Goal: Task Accomplishment & Management: Complete application form

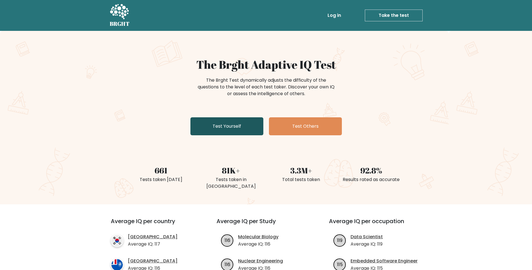
click at [236, 123] on link "Test Yourself" at bounding box center [226, 126] width 73 height 18
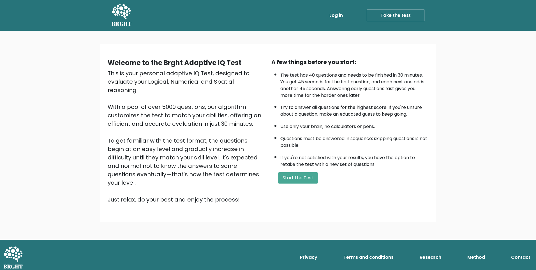
click at [381, 211] on div "Welcome to the Brght Adaptive IQ Test This is your personal adaptive IQ Test, d…" at bounding box center [268, 135] width 536 height 209
click at [312, 182] on button "Start the Test" at bounding box center [298, 177] width 40 height 11
click at [306, 177] on button "Start the Test" at bounding box center [298, 177] width 40 height 11
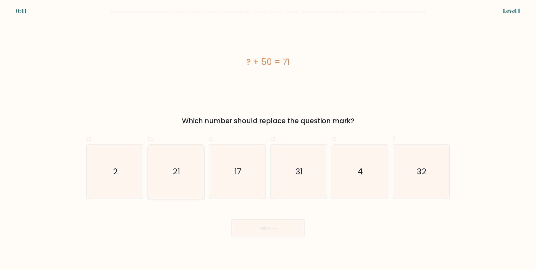
click at [165, 169] on icon "21" at bounding box center [176, 171] width 54 height 54
click at [268, 139] on input "b. 21" at bounding box center [268, 137] width 0 height 4
radio input "true"
click at [275, 238] on body "0:40 Level 1 a." at bounding box center [268, 135] width 536 height 270
click at [275, 233] on button "Next" at bounding box center [268, 228] width 73 height 18
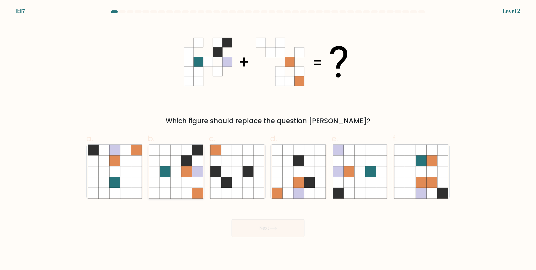
click at [171, 172] on icon at bounding box center [176, 171] width 54 height 54
click at [268, 139] on input "b." at bounding box center [268, 137] width 0 height 4
radio input "true"
click at [285, 233] on button "Next" at bounding box center [268, 228] width 73 height 18
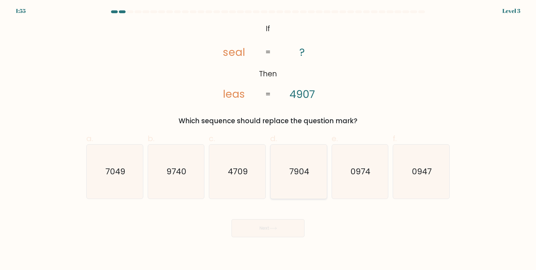
click at [291, 188] on icon "7904" at bounding box center [299, 171] width 54 height 54
click at [268, 139] on input "d. 7904" at bounding box center [268, 137] width 0 height 4
radio input "true"
click at [291, 188] on icon "7904" at bounding box center [299, 172] width 54 height 54
click at [268, 139] on input "d. 7904" at bounding box center [268, 137] width 0 height 4
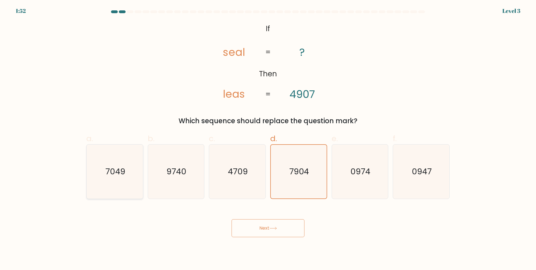
click at [127, 180] on icon "7049" at bounding box center [115, 171] width 54 height 54
click at [268, 139] on input "a. 7049" at bounding box center [268, 137] width 0 height 4
radio input "true"
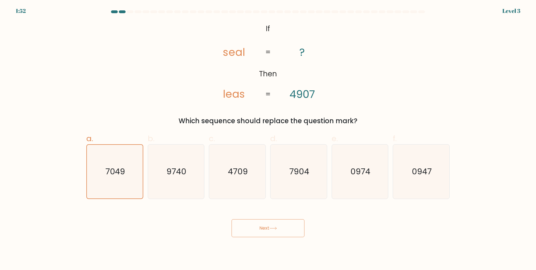
click at [262, 229] on button "Next" at bounding box center [268, 228] width 73 height 18
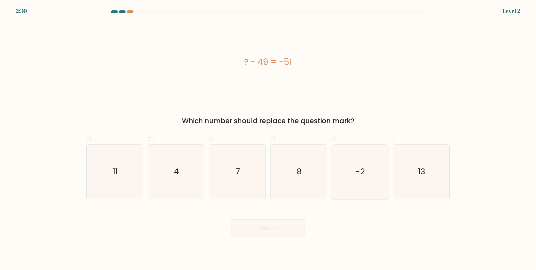
click at [356, 185] on icon "-2" at bounding box center [360, 171] width 54 height 54
click at [268, 139] on input "e. -2" at bounding box center [268, 137] width 0 height 4
radio input "true"
click at [253, 227] on button "Next" at bounding box center [268, 228] width 73 height 18
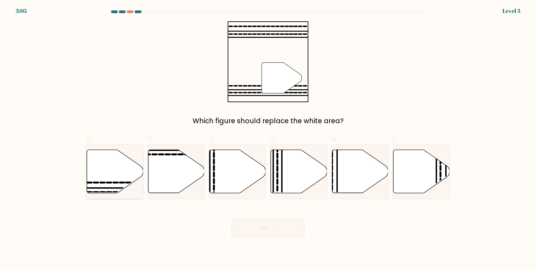
click at [120, 179] on icon at bounding box center [115, 171] width 56 height 43
click at [268, 139] on input "a." at bounding box center [268, 137] width 0 height 4
radio input "true"
click at [264, 227] on button "Next" at bounding box center [268, 228] width 73 height 18
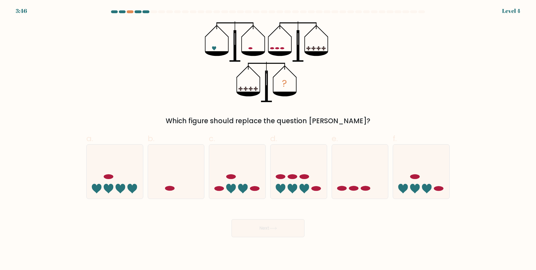
click at [168, 78] on div "? Which figure should replace the question mark?" at bounding box center [268, 73] width 370 height 105
click at [364, 185] on icon at bounding box center [360, 171] width 56 height 47
click at [268, 139] on input "e." at bounding box center [268, 137] width 0 height 4
radio input "true"
click at [269, 231] on button "Next" at bounding box center [268, 228] width 73 height 18
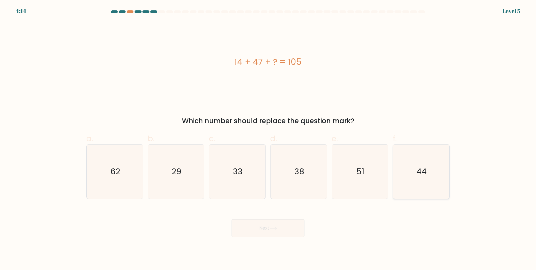
click at [408, 185] on icon "44" at bounding box center [421, 171] width 54 height 54
click at [268, 139] on input "f. 44" at bounding box center [268, 137] width 0 height 4
radio input "true"
click at [248, 231] on button "Next" at bounding box center [268, 228] width 73 height 18
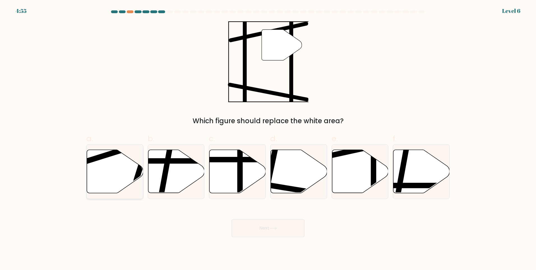
click at [132, 168] on icon at bounding box center [115, 171] width 56 height 43
click at [268, 139] on input "a." at bounding box center [268, 137] width 0 height 4
radio input "true"
click at [100, 181] on icon at bounding box center [115, 171] width 56 height 43
click at [268, 139] on input "a." at bounding box center [268, 137] width 0 height 4
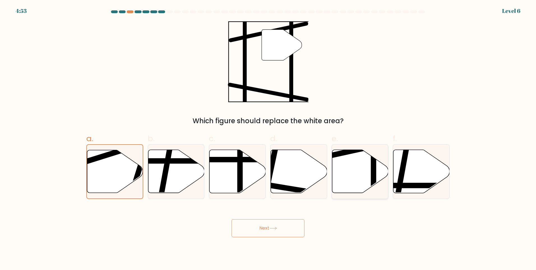
click at [348, 166] on icon at bounding box center [360, 171] width 56 height 43
click at [268, 139] on input "e." at bounding box center [268, 137] width 0 height 4
radio input "true"
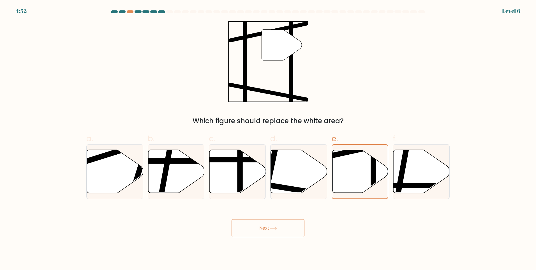
click at [285, 234] on button "Next" at bounding box center [268, 228] width 73 height 18
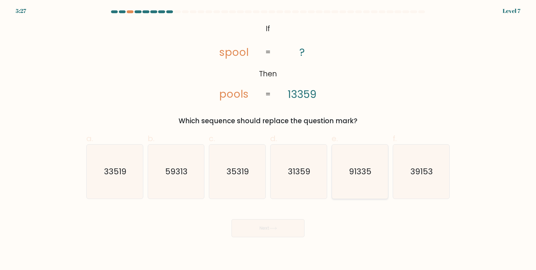
click at [371, 187] on icon "91335" at bounding box center [360, 171] width 54 height 54
click at [268, 139] on input "e. 91335" at bounding box center [268, 137] width 0 height 4
radio input "true"
click at [280, 229] on button "Next" at bounding box center [268, 228] width 73 height 18
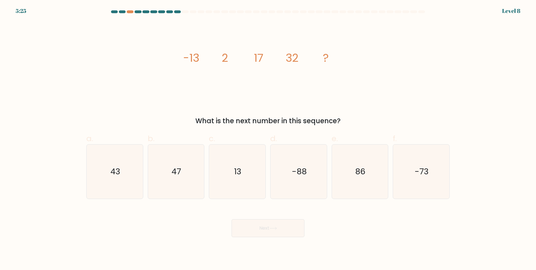
click at [280, 229] on button "Next" at bounding box center [268, 228] width 73 height 18
click at [192, 67] on icon "image/svg+xml -13 2 17 32 ?" at bounding box center [268, 61] width 168 height 81
click at [183, 192] on icon "47" at bounding box center [176, 171] width 54 height 54
click at [268, 139] on input "b. 47" at bounding box center [268, 137] width 0 height 4
radio input "true"
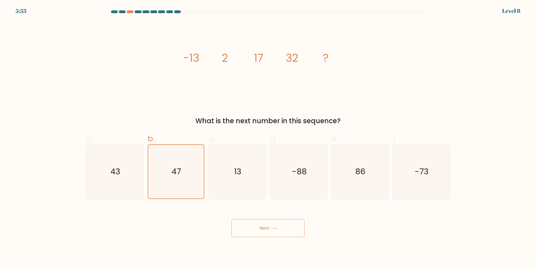
click at [248, 225] on button "Next" at bounding box center [268, 228] width 73 height 18
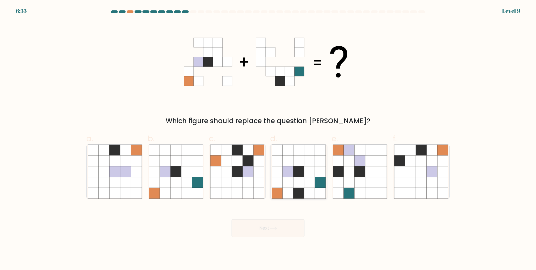
click at [296, 172] on icon at bounding box center [298, 171] width 11 height 11
click at [268, 139] on input "d." at bounding box center [268, 137] width 0 height 4
radio input "true"
click at [258, 224] on button "Next" at bounding box center [268, 228] width 73 height 18
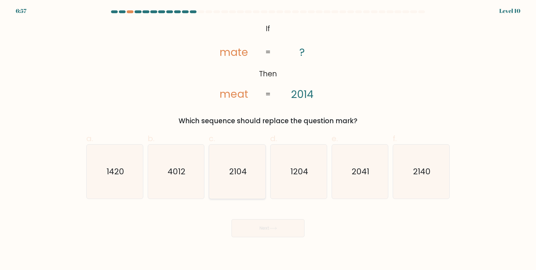
click at [261, 190] on icon "2104" at bounding box center [237, 171] width 54 height 54
click at [268, 139] on input "c. 2104" at bounding box center [268, 137] width 0 height 4
radio input "true"
click at [362, 192] on icon "2041" at bounding box center [360, 171] width 54 height 54
drag, startPoint x: 362, startPoint y: 192, endPoint x: 343, endPoint y: 195, distance: 18.9
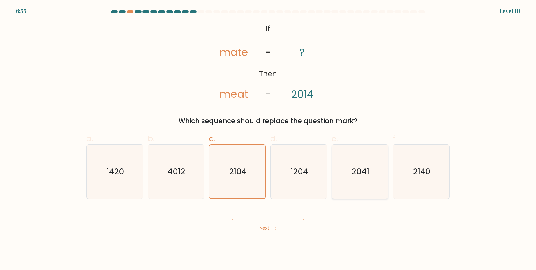
click at [343, 195] on icon "2041" at bounding box center [360, 171] width 54 height 54
click at [268, 139] on input "e. 2041" at bounding box center [268, 137] width 0 height 4
radio input "true"
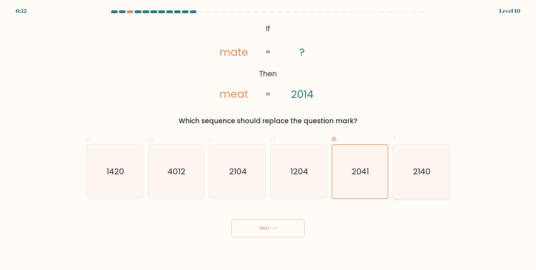
click at [412, 183] on icon "2140" at bounding box center [421, 171] width 54 height 54
click at [268, 139] on input "f. 2140" at bounding box center [268, 137] width 0 height 4
radio input "true"
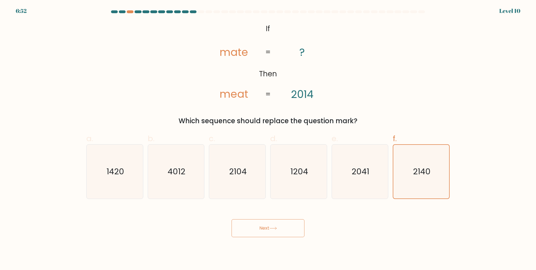
click at [280, 234] on button "Next" at bounding box center [268, 228] width 73 height 18
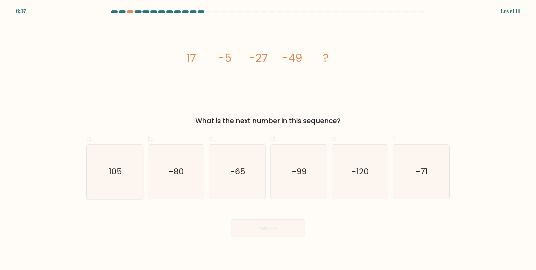
click at [103, 174] on icon "105" at bounding box center [115, 171] width 54 height 54
click at [268, 139] on input "a. 105" at bounding box center [268, 137] width 0 height 4
radio input "true"
click at [103, 174] on icon "105" at bounding box center [115, 172] width 54 height 54
click at [268, 139] on input "a. 105" at bounding box center [268, 137] width 0 height 4
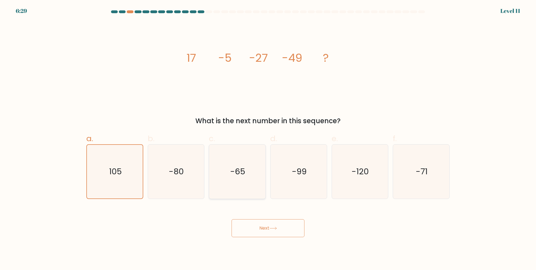
click at [244, 176] on text "-65" at bounding box center [238, 171] width 15 height 11
click at [268, 139] on input "c. -65" at bounding box center [268, 137] width 0 height 4
radio input "true"
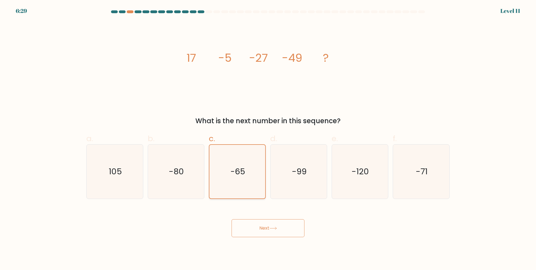
click at [244, 176] on text "-65" at bounding box center [238, 171] width 15 height 11
click at [268, 139] on input "c. -65" at bounding box center [268, 137] width 0 height 4
click at [395, 178] on div "-71" at bounding box center [421, 171] width 57 height 55
click at [268, 139] on input "f. -71" at bounding box center [268, 137] width 0 height 4
radio input "true"
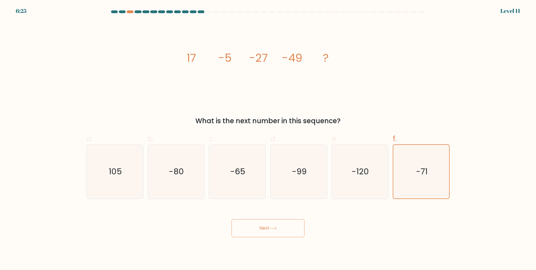
click at [269, 234] on button "Next" at bounding box center [268, 228] width 73 height 18
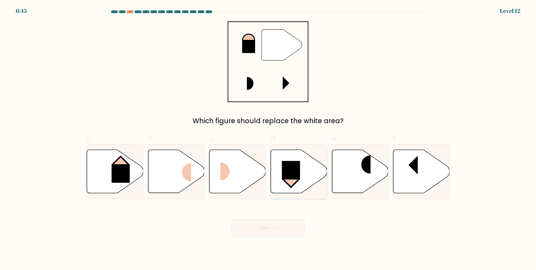
click at [287, 160] on icon at bounding box center [299, 171] width 56 height 43
click at [268, 139] on input "d." at bounding box center [268, 137] width 0 height 4
radio input "true"
click at [282, 224] on button "Next" at bounding box center [268, 228] width 73 height 18
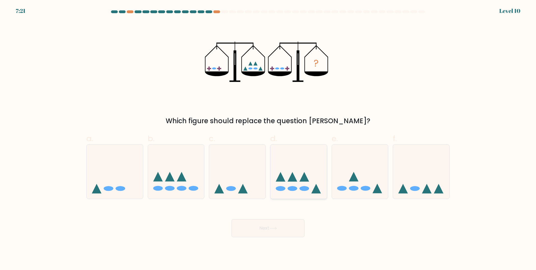
click at [297, 184] on icon at bounding box center [299, 171] width 56 height 47
click at [268, 139] on input "d." at bounding box center [268, 137] width 0 height 4
radio input "true"
click at [277, 228] on icon at bounding box center [273, 228] width 7 height 3
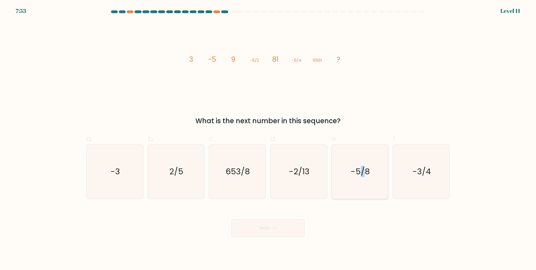
click at [363, 181] on icon "-5/8" at bounding box center [360, 171] width 54 height 54
click at [327, 178] on div "-2/13" at bounding box center [298, 171] width 57 height 55
click at [268, 139] on input "d. -2/13" at bounding box center [268, 137] width 0 height 4
radio input "true"
click at [355, 177] on text "-5/8" at bounding box center [360, 171] width 19 height 11
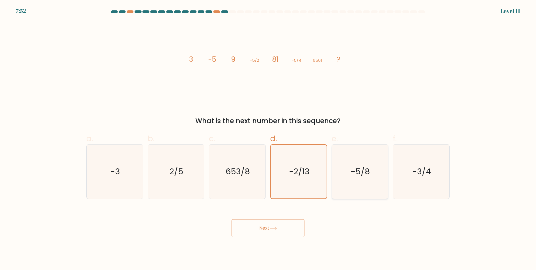
click at [268, 139] on input "e. -5/8" at bounding box center [268, 137] width 0 height 4
radio input "true"
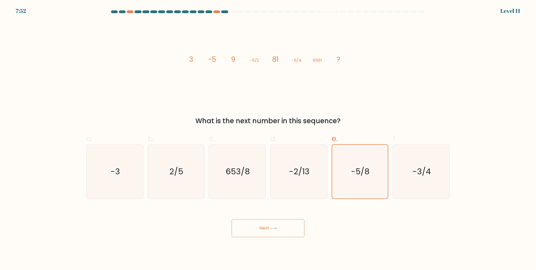
click at [290, 227] on button "Next" at bounding box center [268, 228] width 73 height 18
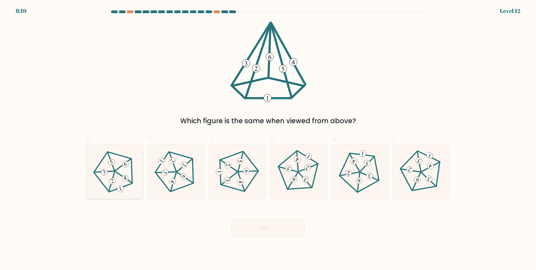
click at [116, 170] on 624 at bounding box center [123, 165] width 20 height 12
click at [268, 139] on input "a." at bounding box center [268, 137] width 0 height 4
radio input "true"
click at [426, 171] on icon at bounding box center [421, 171] width 43 height 43
click at [268, 139] on input "f." at bounding box center [268, 137] width 0 height 4
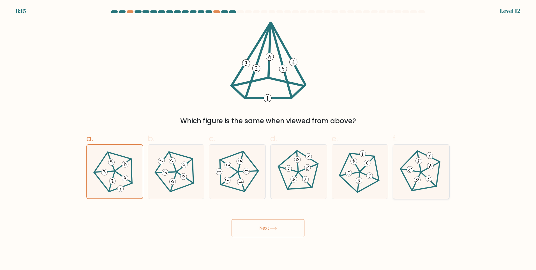
radio input "true"
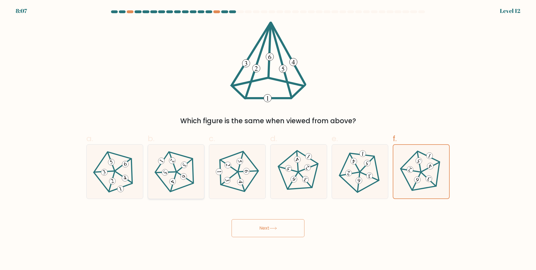
click at [192, 183] on 139 at bounding box center [185, 177] width 16 height 11
click at [268, 139] on input "b." at bounding box center [268, 137] width 0 height 4
radio input "true"
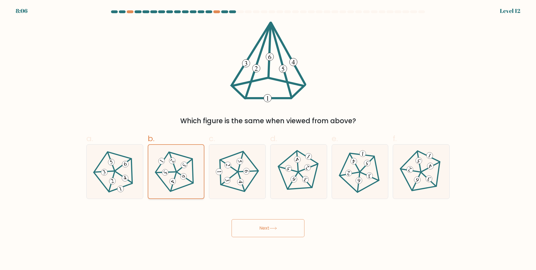
click at [192, 183] on 139 at bounding box center [185, 177] width 16 height 11
click at [268, 139] on input "b." at bounding box center [268, 137] width 0 height 4
click at [285, 232] on button "Next" at bounding box center [268, 228] width 73 height 18
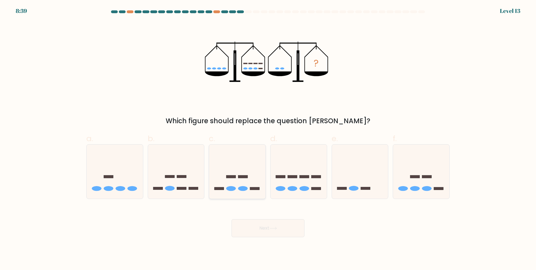
click at [239, 189] on icon at bounding box center [237, 171] width 56 height 47
click at [268, 139] on input "c." at bounding box center [268, 137] width 0 height 4
radio input "true"
click at [199, 188] on icon at bounding box center [176, 171] width 56 height 47
click at [268, 139] on input "b." at bounding box center [268, 137] width 0 height 4
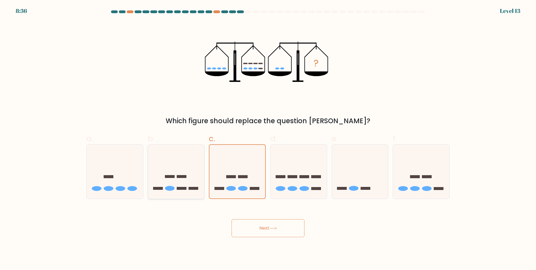
radio input "true"
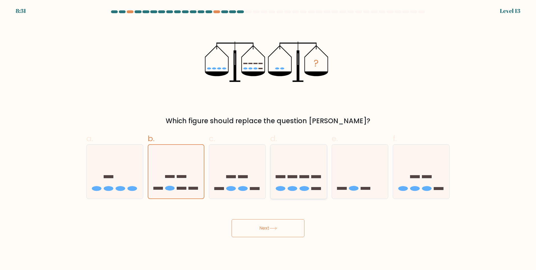
click at [277, 181] on icon at bounding box center [299, 171] width 56 height 47
click at [268, 139] on input "d." at bounding box center [268, 137] width 0 height 4
radio input "true"
click at [185, 185] on icon at bounding box center [176, 171] width 56 height 47
click at [268, 139] on input "b." at bounding box center [268, 137] width 0 height 4
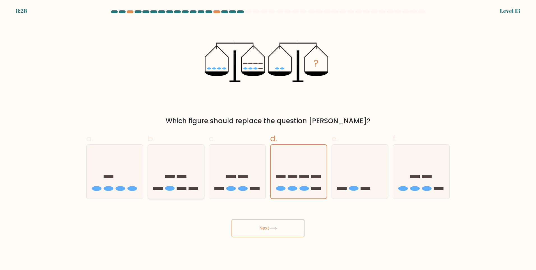
radio input "true"
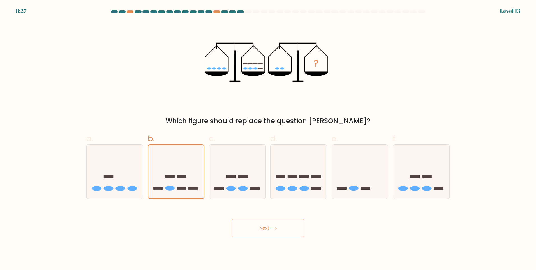
click at [261, 230] on button "Next" at bounding box center [268, 228] width 73 height 18
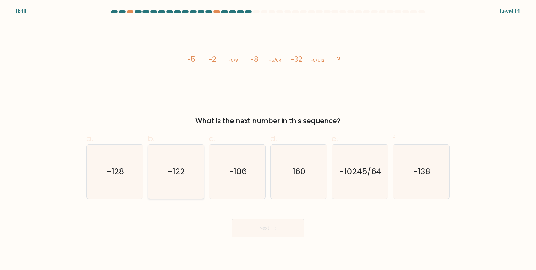
click at [153, 179] on icon "-122" at bounding box center [176, 171] width 54 height 54
click at [268, 139] on input "b. -122" at bounding box center [268, 137] width 0 height 4
radio input "true"
click at [153, 179] on icon "-122" at bounding box center [176, 172] width 54 height 54
click at [268, 139] on input "b. -122" at bounding box center [268, 137] width 0 height 4
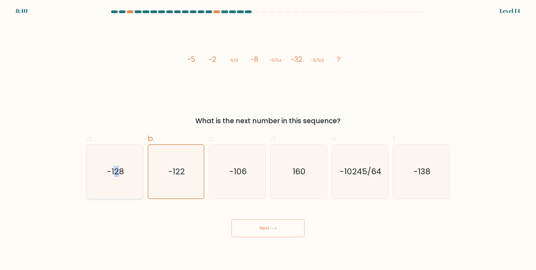
click at [114, 181] on icon "-128" at bounding box center [115, 171] width 54 height 54
click at [82, 190] on form at bounding box center [268, 123] width 536 height 227
click at [110, 181] on icon "-128" at bounding box center [115, 171] width 54 height 54
click at [268, 139] on input "a. -128" at bounding box center [268, 137] width 0 height 4
radio input "true"
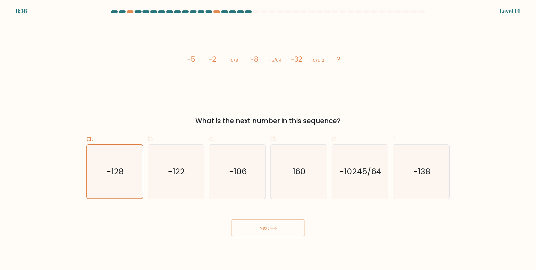
click at [284, 228] on button "Next" at bounding box center [268, 228] width 73 height 18
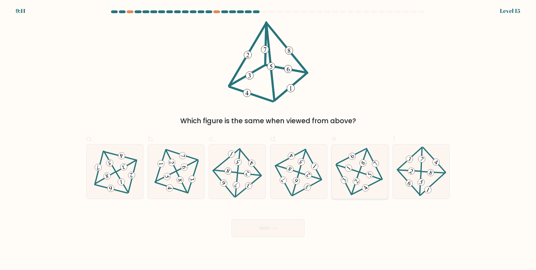
click at [349, 181] on icon at bounding box center [360, 171] width 44 height 43
click at [268, 139] on input "e." at bounding box center [268, 137] width 0 height 4
radio input "true"
click at [353, 183] on icon at bounding box center [360, 171] width 44 height 43
click at [268, 139] on input "e." at bounding box center [268, 137] width 0 height 4
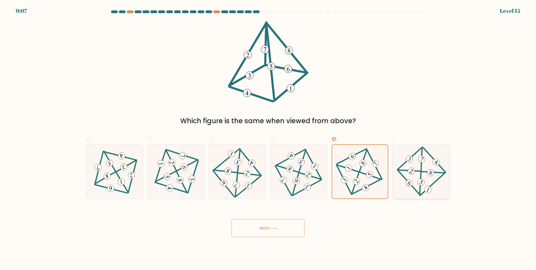
click at [412, 174] on 584 at bounding box center [411, 171] width 9 height 9
click at [268, 139] on input "f." at bounding box center [268, 137] width 0 height 4
radio input "true"
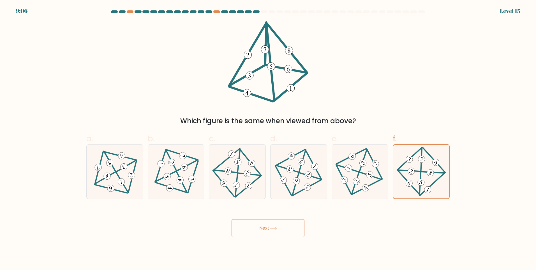
click at [266, 234] on button "Next" at bounding box center [268, 228] width 73 height 18
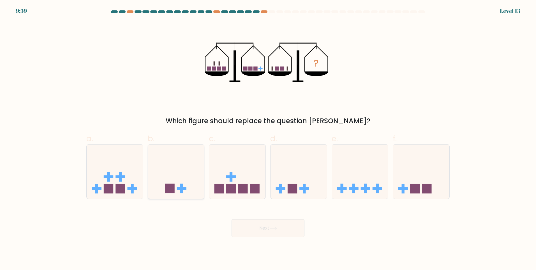
click at [151, 168] on icon at bounding box center [176, 171] width 56 height 47
click at [268, 139] on input "b." at bounding box center [268, 137] width 0 height 4
radio input "true"
click at [266, 232] on button "Next" at bounding box center [268, 228] width 73 height 18
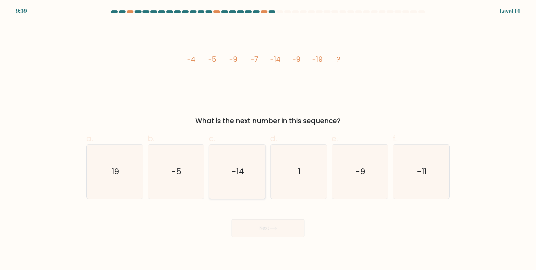
drag, startPoint x: 218, startPoint y: 165, endPoint x: 224, endPoint y: 172, distance: 8.4
click at [224, 172] on icon "-14" at bounding box center [237, 171] width 54 height 54
click at [268, 139] on input "c. -14" at bounding box center [268, 137] width 0 height 4
radio input "true"
click at [292, 225] on button "Next" at bounding box center [268, 228] width 73 height 18
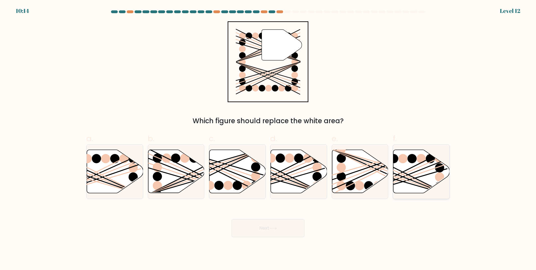
click at [396, 192] on icon at bounding box center [421, 171] width 56 height 43
click at [268, 139] on input "f." at bounding box center [268, 137] width 0 height 4
radio input "true"
click at [288, 229] on button "Next" at bounding box center [268, 228] width 73 height 18
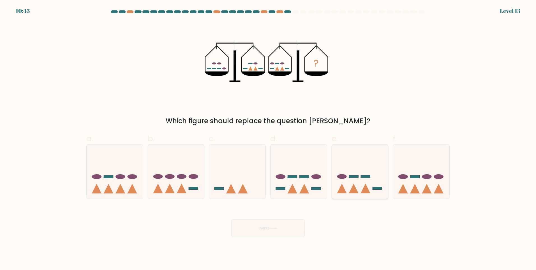
click at [376, 185] on icon at bounding box center [360, 171] width 56 height 47
click at [268, 139] on input "e." at bounding box center [268, 137] width 0 height 4
radio input "true"
click at [371, 187] on icon at bounding box center [360, 171] width 56 height 46
click at [268, 139] on input "e." at bounding box center [268, 137] width 0 height 4
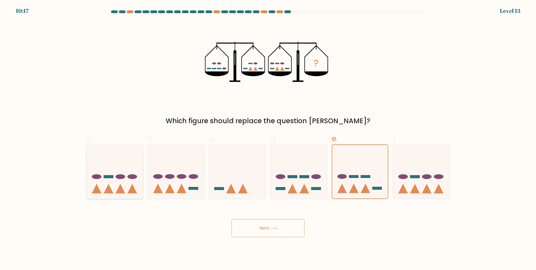
click at [135, 167] on icon at bounding box center [115, 171] width 56 height 47
click at [268, 139] on input "a." at bounding box center [268, 137] width 0 height 4
radio input "true"
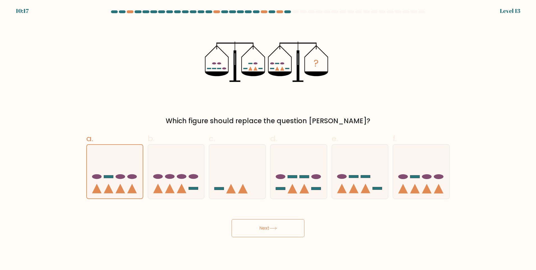
click at [205, 162] on div "b." at bounding box center [176, 166] width 61 height 66
click at [185, 176] on icon at bounding box center [176, 171] width 56 height 47
click at [268, 139] on input "b." at bounding box center [268, 137] width 0 height 4
radio input "true"
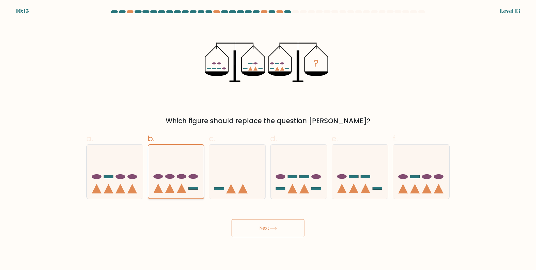
click at [185, 176] on ellipse at bounding box center [182, 176] width 10 height 5
click at [268, 139] on input "b." at bounding box center [268, 137] width 0 height 4
drag, startPoint x: 266, startPoint y: 220, endPoint x: 276, endPoint y: 216, distance: 11.0
click at [276, 216] on div "Next" at bounding box center [268, 221] width 370 height 31
click at [275, 219] on button "Next" at bounding box center [268, 228] width 73 height 18
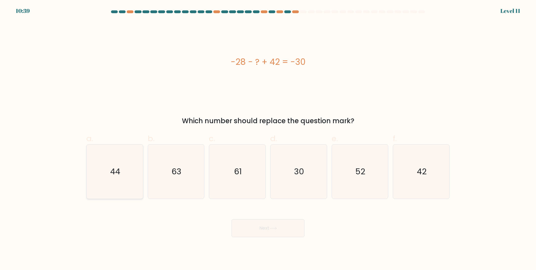
click at [133, 177] on icon "44" at bounding box center [115, 171] width 54 height 54
click at [268, 139] on input "a. 44" at bounding box center [268, 137] width 0 height 4
radio input "true"
click at [260, 232] on button "Next" at bounding box center [268, 228] width 73 height 18
click at [262, 225] on button "Next" at bounding box center [268, 228] width 73 height 18
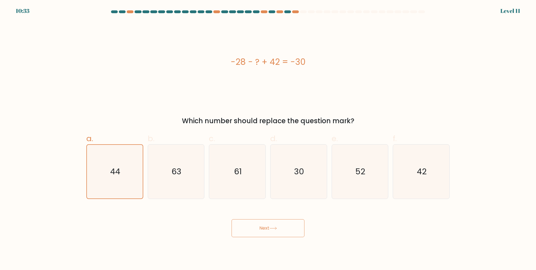
click at [292, 227] on button "Next" at bounding box center [268, 228] width 73 height 18
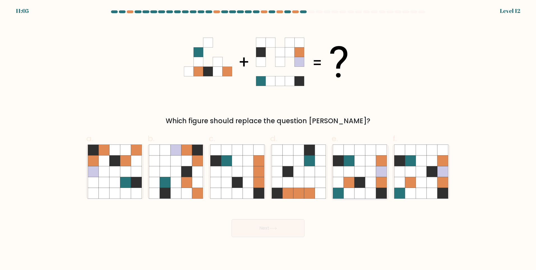
click at [359, 184] on icon at bounding box center [360, 182] width 11 height 11
click at [268, 139] on input "e." at bounding box center [268, 137] width 0 height 4
radio input "true"
click at [295, 236] on button "Next" at bounding box center [268, 228] width 73 height 18
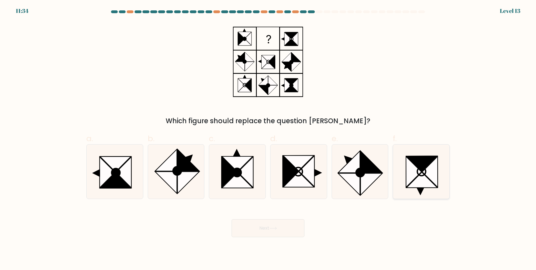
click at [420, 180] on icon at bounding box center [422, 179] width 31 height 15
click at [268, 139] on input "f." at bounding box center [268, 137] width 0 height 4
radio input "true"
click at [271, 234] on button "Next" at bounding box center [268, 228] width 73 height 18
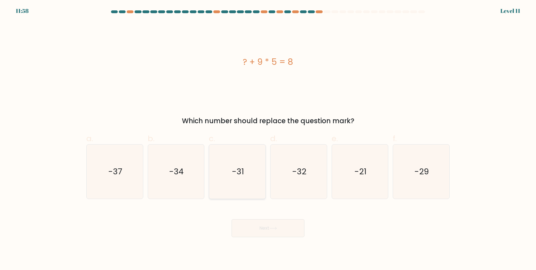
click at [253, 182] on icon "-31" at bounding box center [237, 171] width 54 height 54
click at [268, 139] on input "c. -31" at bounding box center [268, 137] width 0 height 4
radio input "true"
click at [362, 183] on icon "-21" at bounding box center [360, 171] width 54 height 54
click at [268, 139] on input "e. -21" at bounding box center [268, 137] width 0 height 4
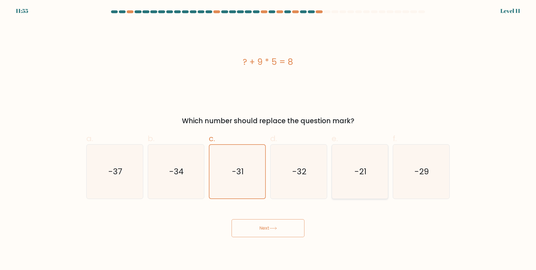
radio input "true"
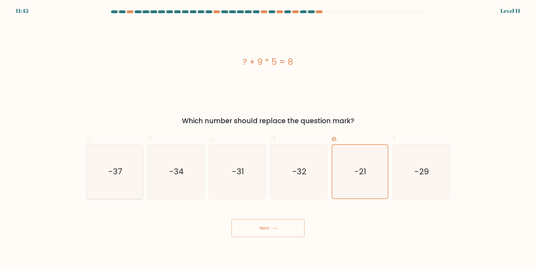
click at [128, 191] on icon "-37" at bounding box center [115, 171] width 54 height 54
click at [268, 139] on input "a. -37" at bounding box center [268, 137] width 0 height 4
radio input "true"
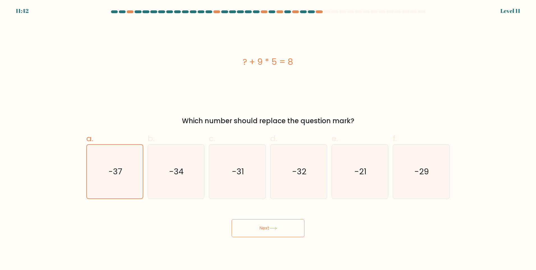
click at [287, 237] on button "Next" at bounding box center [268, 228] width 73 height 18
click at [276, 231] on button "Next" at bounding box center [268, 228] width 73 height 18
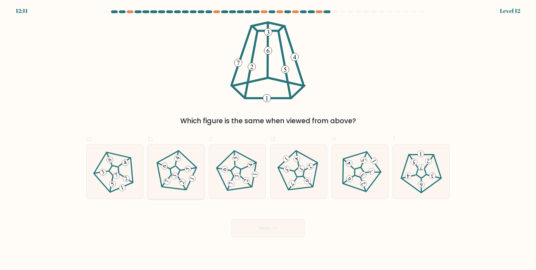
click at [176, 174] on 297 at bounding box center [175, 176] width 8 height 8
click at [268, 139] on input "b." at bounding box center [268, 137] width 0 height 4
radio input "true"
click at [257, 230] on button "Next" at bounding box center [268, 228] width 73 height 18
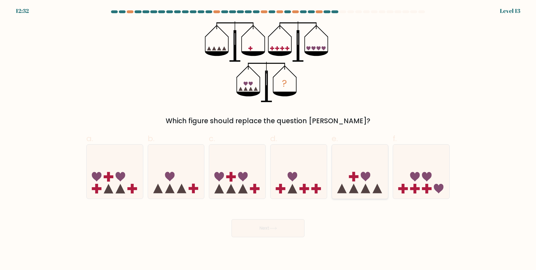
click at [352, 163] on icon at bounding box center [360, 171] width 56 height 47
click at [268, 139] on input "e." at bounding box center [268, 137] width 0 height 4
radio input "true"
click at [273, 228] on icon at bounding box center [274, 228] width 8 height 3
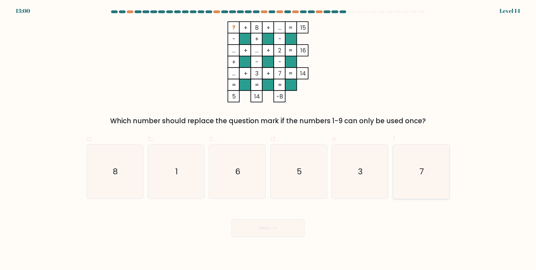
click at [408, 179] on icon "7" at bounding box center [421, 171] width 54 height 54
click at [268, 139] on input "f. 7" at bounding box center [268, 137] width 0 height 4
radio input "true"
click at [360, 165] on icon "3" at bounding box center [360, 171] width 54 height 54
click at [268, 139] on input "e. 3" at bounding box center [268, 137] width 0 height 4
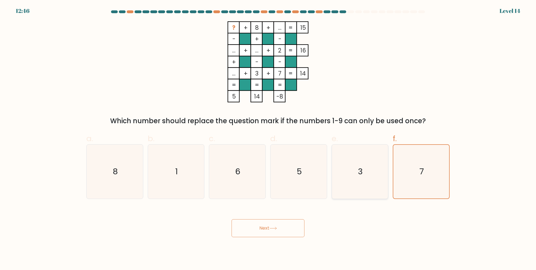
radio input "true"
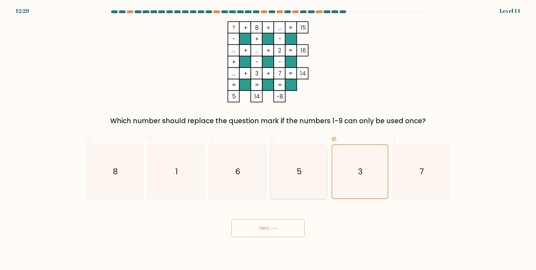
click at [294, 174] on icon "5" at bounding box center [299, 171] width 54 height 54
click at [268, 139] on input "d. 5" at bounding box center [268, 137] width 0 height 4
radio input "true"
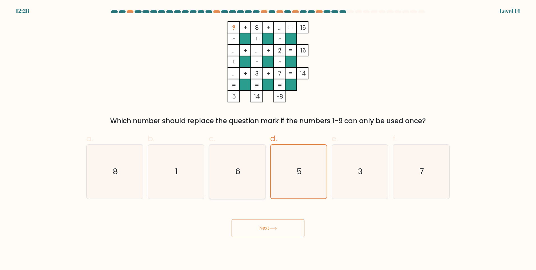
click at [224, 172] on icon "6" at bounding box center [237, 171] width 54 height 54
click at [268, 139] on input "c. 6" at bounding box center [268, 137] width 0 height 4
radio input "true"
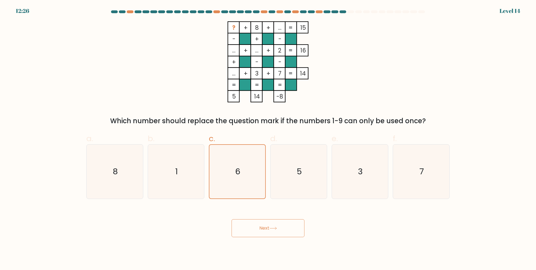
click at [248, 223] on button "Next" at bounding box center [268, 228] width 73 height 18
click at [253, 225] on button "Next" at bounding box center [268, 228] width 73 height 18
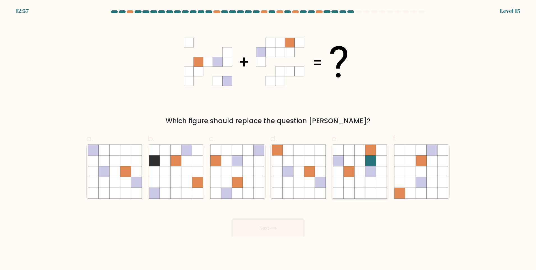
click at [347, 187] on icon at bounding box center [349, 182] width 11 height 11
click at [268, 139] on input "e." at bounding box center [268, 137] width 0 height 4
radio input "true"
click at [238, 185] on icon at bounding box center [237, 182] width 11 height 11
click at [268, 139] on input "c." at bounding box center [268, 137] width 0 height 4
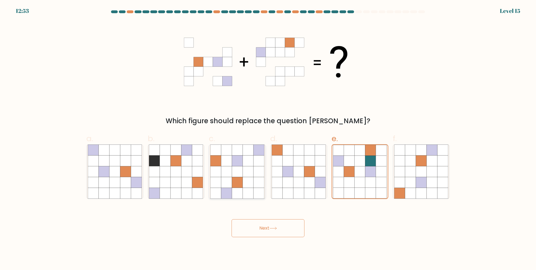
radio input "true"
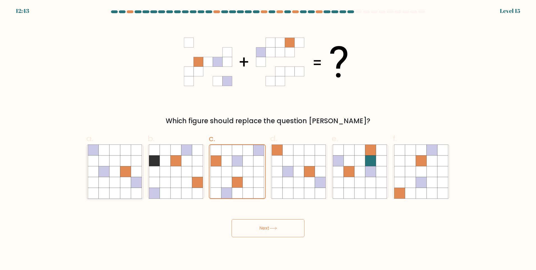
click at [89, 166] on icon at bounding box center [93, 160] width 11 height 11
click at [268, 139] on input "a." at bounding box center [268, 137] width 0 height 4
radio input "true"
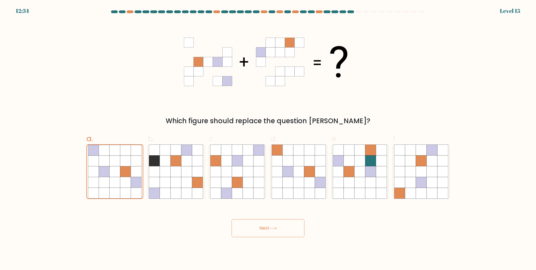
click at [239, 225] on button "Next" at bounding box center [268, 228] width 73 height 18
click at [268, 222] on button "Next" at bounding box center [268, 228] width 73 height 18
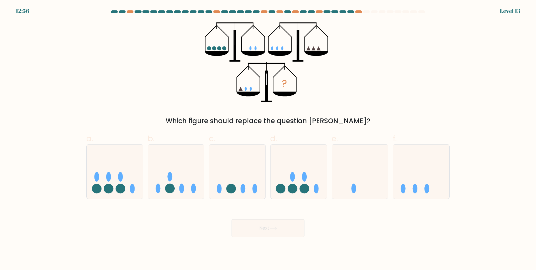
click at [318, 49] on icon at bounding box center [319, 48] width 4 height 4
click at [235, 93] on icon "?" at bounding box center [268, 61] width 126 height 81
click at [241, 91] on icon at bounding box center [241, 89] width 4 height 4
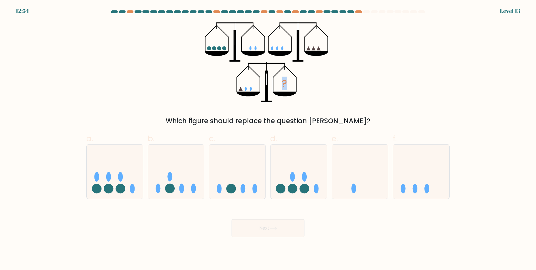
drag, startPoint x: 241, startPoint y: 91, endPoint x: 220, endPoint y: 88, distance: 21.2
click at [220, 88] on icon "?" at bounding box center [268, 61] width 126 height 81
drag, startPoint x: 220, startPoint y: 88, endPoint x: 206, endPoint y: 96, distance: 16.2
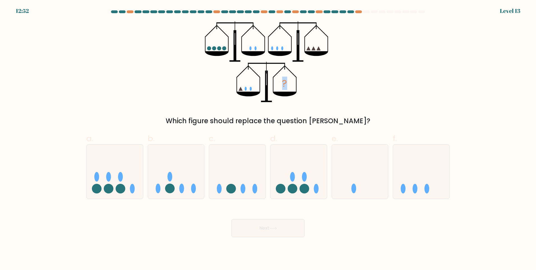
click at [206, 96] on icon "?" at bounding box center [268, 61] width 126 height 81
click at [343, 94] on div "? Which figure should replace the question mark?" at bounding box center [268, 73] width 370 height 105
click at [291, 91] on icon "?" at bounding box center [268, 61] width 126 height 81
click at [110, 167] on icon at bounding box center [115, 171] width 56 height 47
click at [268, 139] on input "a." at bounding box center [268, 137] width 0 height 4
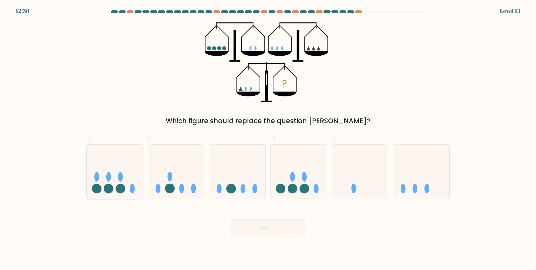
radio input "true"
click at [189, 179] on icon at bounding box center [176, 171] width 56 height 47
click at [268, 139] on input "b." at bounding box center [268, 137] width 0 height 4
radio input "true"
click at [242, 181] on icon at bounding box center [237, 171] width 56 height 47
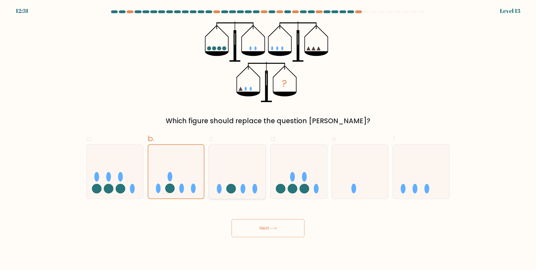
click at [268, 139] on input "c." at bounding box center [268, 137] width 0 height 4
radio input "true"
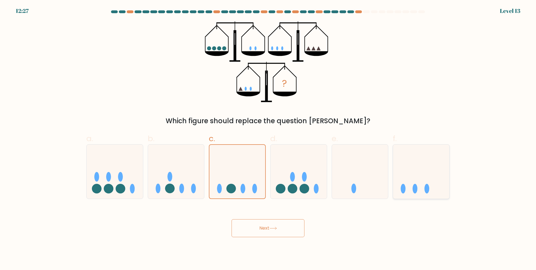
click at [415, 179] on icon at bounding box center [421, 171] width 56 height 47
click at [268, 139] on input "f." at bounding box center [268, 137] width 0 height 4
radio input "true"
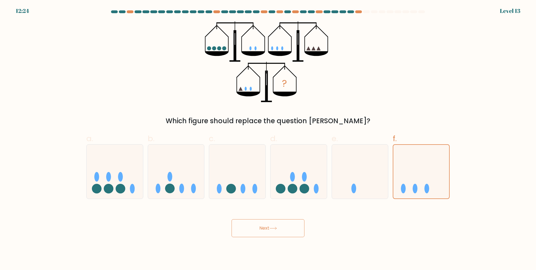
click at [272, 229] on icon at bounding box center [274, 228] width 8 height 3
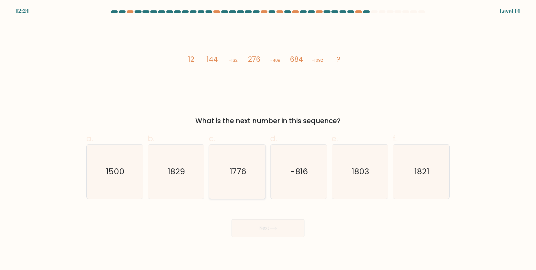
click at [257, 170] on icon "1776" at bounding box center [237, 171] width 54 height 54
click at [268, 139] on input "c. 1776" at bounding box center [268, 137] width 0 height 4
radio input "true"
click at [266, 229] on button "Next" at bounding box center [268, 228] width 73 height 18
drag, startPoint x: 512, startPoint y: 24, endPoint x: 402, endPoint y: 114, distance: 142.5
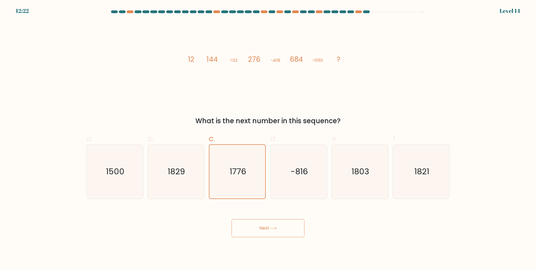
click at [511, 26] on form at bounding box center [268, 123] width 536 height 227
click at [258, 227] on button "Next" at bounding box center [268, 228] width 73 height 18
click at [259, 227] on button "Next" at bounding box center [268, 228] width 73 height 18
click at [260, 227] on button "Next" at bounding box center [268, 228] width 73 height 18
click at [261, 227] on button "Next" at bounding box center [268, 228] width 73 height 18
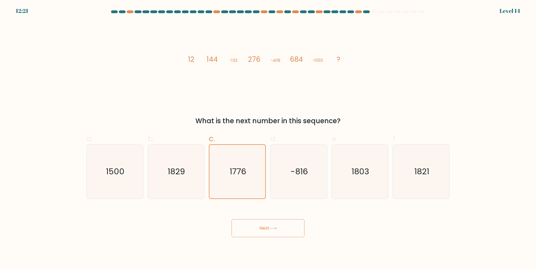
click at [261, 227] on button "Next" at bounding box center [268, 228] width 73 height 18
drag, startPoint x: 261, startPoint y: 227, endPoint x: 260, endPoint y: 224, distance: 3.4
click at [261, 226] on button "Next" at bounding box center [268, 228] width 73 height 18
click at [260, 224] on button "Next" at bounding box center [268, 228] width 73 height 18
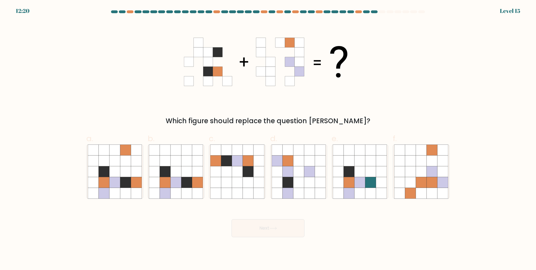
click at [260, 224] on button "Next" at bounding box center [268, 228] width 73 height 18
click at [223, 223] on div "Next" at bounding box center [268, 221] width 370 height 31
click at [173, 183] on icon at bounding box center [176, 182] width 11 height 11
click at [268, 139] on input "b." at bounding box center [268, 137] width 0 height 4
radio input "true"
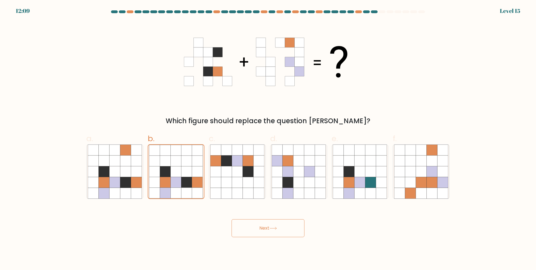
click at [256, 233] on button "Next" at bounding box center [268, 228] width 73 height 18
click at [286, 225] on button "Next" at bounding box center [268, 228] width 73 height 18
click at [285, 225] on button "Next" at bounding box center [268, 228] width 73 height 18
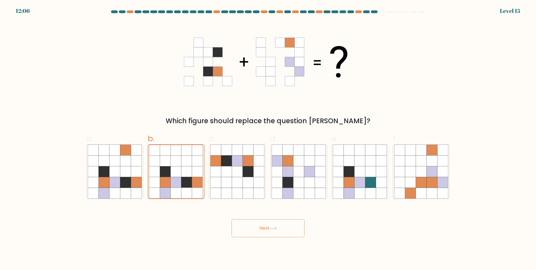
click at [285, 225] on button "Next" at bounding box center [268, 228] width 73 height 18
click at [284, 225] on button "Next" at bounding box center [268, 228] width 73 height 18
click at [265, 230] on button "Next" at bounding box center [268, 228] width 73 height 18
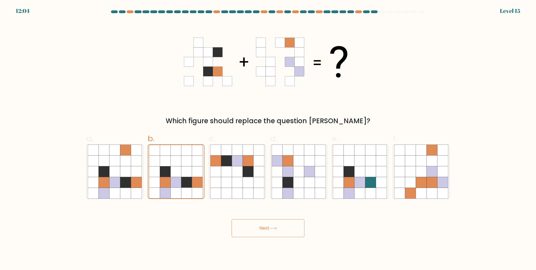
click at [265, 230] on button "Next" at bounding box center [268, 228] width 73 height 18
click at [176, 189] on icon at bounding box center [176, 192] width 11 height 11
click at [268, 139] on input "b." at bounding box center [268, 137] width 0 height 4
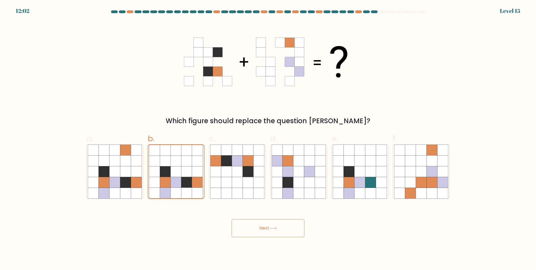
click at [246, 228] on button "Next" at bounding box center [268, 228] width 73 height 18
click at [247, 228] on button "Next" at bounding box center [268, 228] width 73 height 18
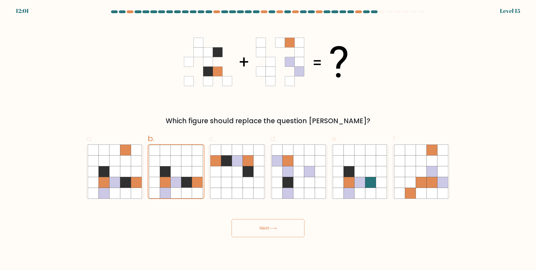
click at [284, 231] on button "Next" at bounding box center [268, 228] width 73 height 18
click at [276, 231] on button "Next" at bounding box center [268, 228] width 73 height 18
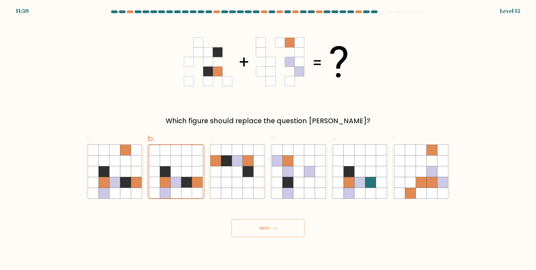
click at [276, 231] on button "Next" at bounding box center [268, 228] width 73 height 18
click at [380, 24] on div "Which figure should replace the question mark?" at bounding box center [268, 73] width 370 height 105
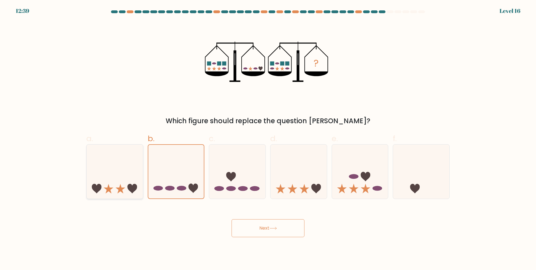
click at [111, 167] on icon at bounding box center [115, 171] width 56 height 47
click at [268, 139] on input "a." at bounding box center [268, 137] width 0 height 4
radio input "true"
click at [149, 156] on icon at bounding box center [176, 171] width 56 height 47
click at [268, 139] on input "b." at bounding box center [268, 137] width 0 height 4
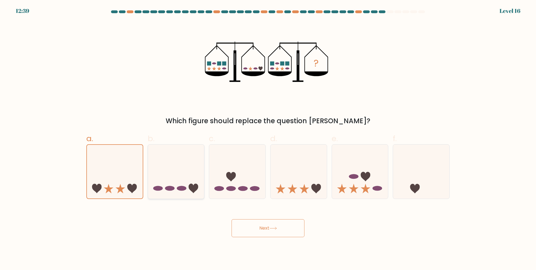
radio input "true"
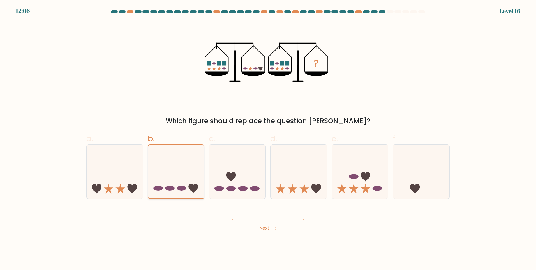
click at [189, 165] on icon at bounding box center [176, 171] width 56 height 46
click at [268, 139] on input "b." at bounding box center [268, 137] width 0 height 4
drag, startPoint x: 194, startPoint y: 190, endPoint x: 198, endPoint y: 197, distance: 8.0
click at [192, 190] on icon at bounding box center [193, 189] width 10 height 10
click at [268, 139] on input "b." at bounding box center [268, 137] width 0 height 4
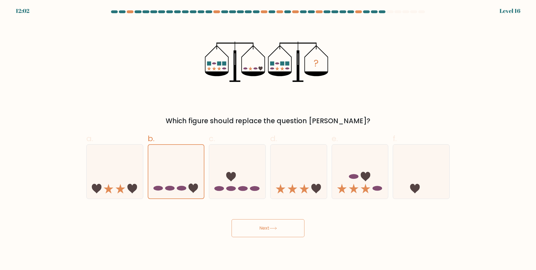
click at [247, 225] on button "Next" at bounding box center [268, 228] width 73 height 18
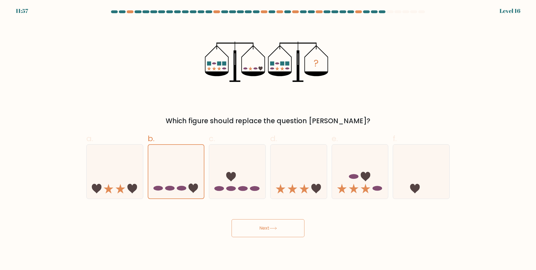
click at [247, 225] on button "Next" at bounding box center [268, 228] width 73 height 18
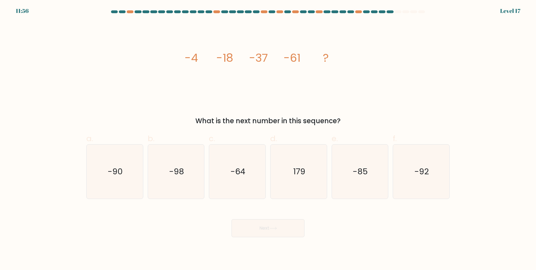
click at [247, 225] on button "Next" at bounding box center [268, 228] width 73 height 18
click at [199, 218] on div "Next" at bounding box center [268, 221] width 370 height 31
click at [487, 175] on form at bounding box center [268, 123] width 536 height 227
click at [445, 175] on icon "-92" at bounding box center [421, 171] width 54 height 54
click at [268, 139] on input "f. -92" at bounding box center [268, 137] width 0 height 4
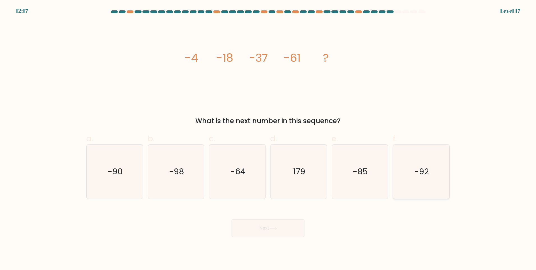
radio input "true"
click at [268, 231] on button "Next" at bounding box center [268, 228] width 73 height 18
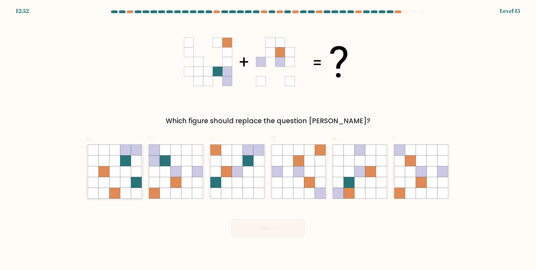
click at [126, 175] on icon at bounding box center [125, 171] width 11 height 11
click at [268, 139] on input "a." at bounding box center [268, 137] width 0 height 4
radio input "true"
click at [186, 185] on icon at bounding box center [186, 182] width 11 height 11
click at [268, 139] on input "b." at bounding box center [268, 137] width 0 height 4
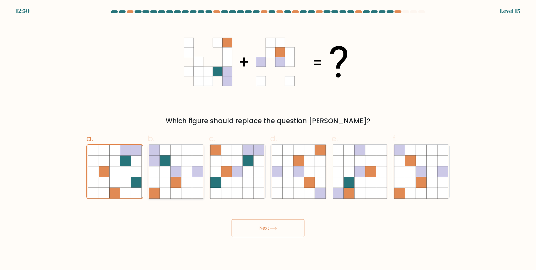
radio input "true"
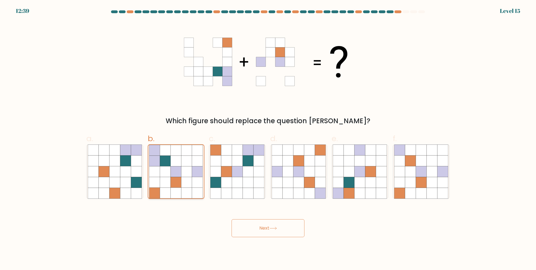
click at [186, 185] on icon at bounding box center [186, 182] width 11 height 11
click at [268, 139] on input "b." at bounding box center [268, 137] width 0 height 4
click at [277, 228] on icon at bounding box center [274, 228] width 8 height 3
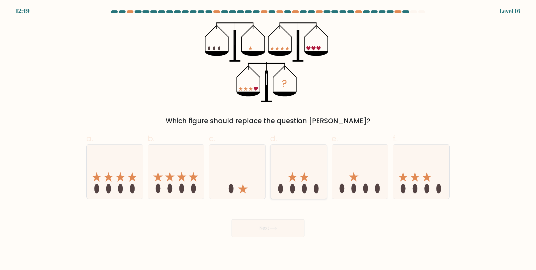
click at [310, 160] on icon at bounding box center [299, 171] width 56 height 47
click at [268, 139] on input "d." at bounding box center [268, 137] width 0 height 4
radio input "true"
click at [118, 168] on icon at bounding box center [115, 171] width 56 height 47
click at [268, 139] on input "a." at bounding box center [268, 137] width 0 height 4
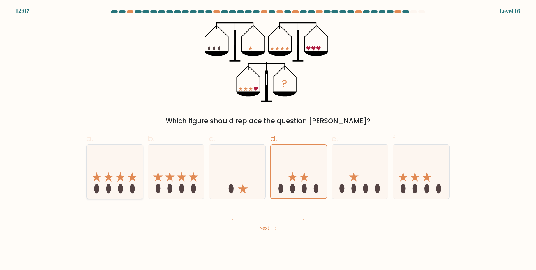
radio input "true"
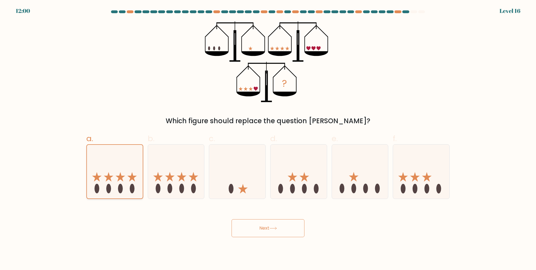
click at [118, 165] on icon at bounding box center [115, 171] width 56 height 46
click at [268, 139] on input "a." at bounding box center [268, 137] width 0 height 4
click at [292, 184] on icon at bounding box center [299, 171] width 56 height 47
click at [268, 139] on input "d." at bounding box center [268, 137] width 0 height 4
radio input "true"
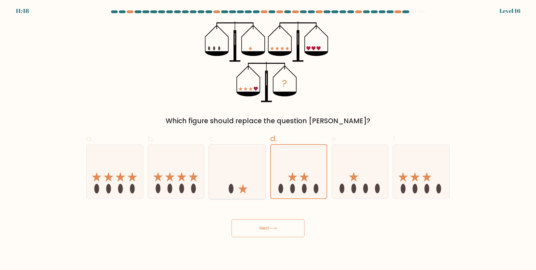
click at [246, 180] on icon at bounding box center [237, 171] width 56 height 47
click at [268, 139] on input "c." at bounding box center [268, 137] width 0 height 4
radio input "true"
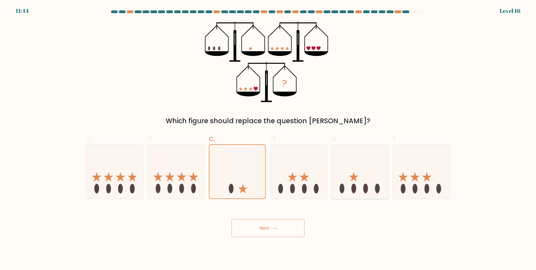
click at [377, 169] on icon at bounding box center [360, 171] width 56 height 47
click at [268, 139] on input "e." at bounding box center [268, 137] width 0 height 4
radio input "true"
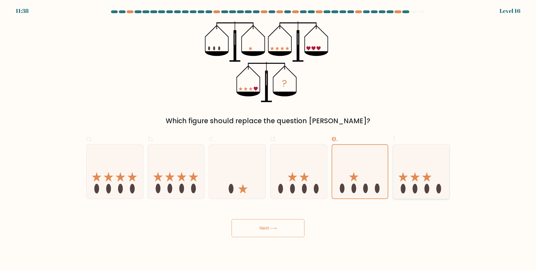
click at [430, 177] on icon at bounding box center [421, 171] width 56 height 47
click at [268, 139] on input "f." at bounding box center [268, 137] width 0 height 4
radio input "true"
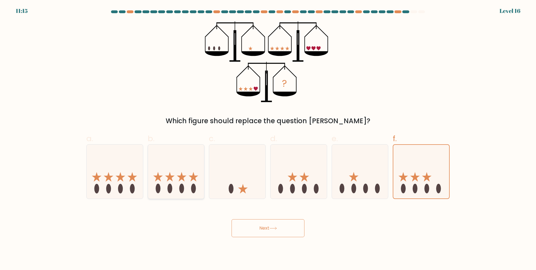
click at [195, 155] on icon at bounding box center [176, 171] width 56 height 47
click at [268, 139] on input "b." at bounding box center [268, 137] width 0 height 4
radio input "true"
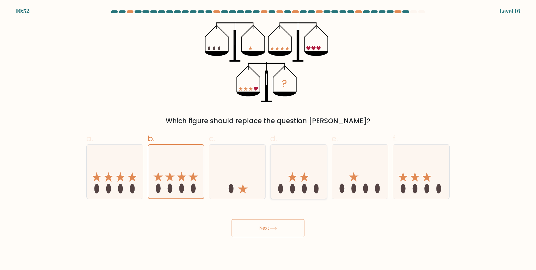
click at [304, 167] on icon at bounding box center [299, 171] width 56 height 47
click at [268, 139] on input "d." at bounding box center [268, 137] width 0 height 4
radio input "true"
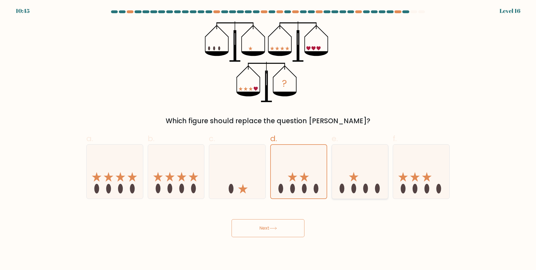
click at [348, 180] on icon at bounding box center [360, 171] width 56 height 47
click at [268, 139] on input "e." at bounding box center [268, 137] width 0 height 4
radio input "true"
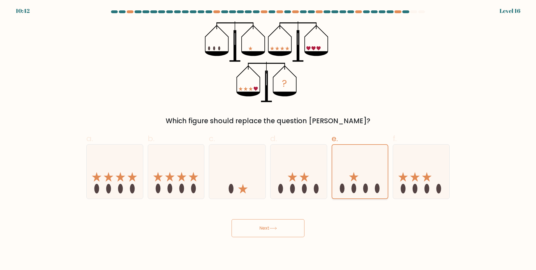
click at [345, 181] on icon at bounding box center [360, 171] width 56 height 46
click at [268, 139] on input "e." at bounding box center [268, 137] width 0 height 4
drag, startPoint x: 295, startPoint y: 229, endPoint x: 291, endPoint y: 227, distance: 4.5
click at [291, 227] on button "Next" at bounding box center [268, 228] width 73 height 18
click at [263, 230] on button "Next" at bounding box center [268, 228] width 73 height 18
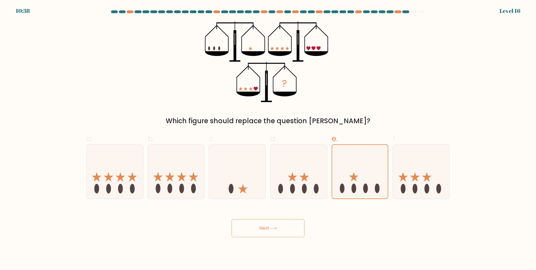
click at [263, 228] on button "Next" at bounding box center [268, 228] width 73 height 18
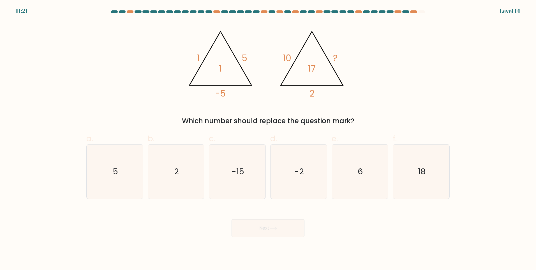
drag, startPoint x: 213, startPoint y: 84, endPoint x: 205, endPoint y: 84, distance: 7.3
click at [212, 83] on icon "@import url('https://fonts.googleapis.com/css?family=Abril+Fatface:400,100,100i…" at bounding box center [268, 61] width 168 height 81
click at [312, 165] on icon "-2" at bounding box center [299, 171] width 54 height 54
click at [268, 139] on input "d. -2" at bounding box center [268, 137] width 0 height 4
radio input "true"
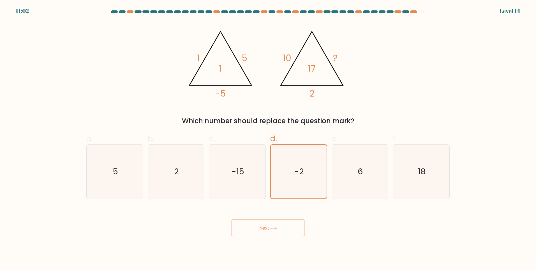
click at [282, 219] on div "Next" at bounding box center [268, 221] width 370 height 31
click at [282, 224] on button "Next" at bounding box center [268, 228] width 73 height 18
click at [271, 208] on div "Next" at bounding box center [268, 221] width 370 height 31
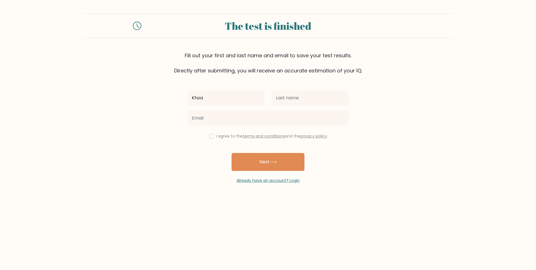
type input "Khoa"
click at [288, 105] on input "text" at bounding box center [309, 98] width 77 height 16
type input "Lee"
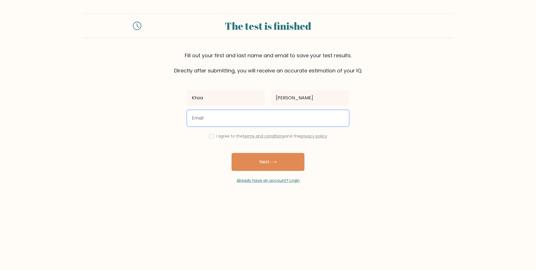
click at [282, 112] on input "email" at bounding box center [268, 118] width 162 height 16
drag, startPoint x: 253, startPoint y: 119, endPoint x: 194, endPoint y: 120, distance: 58.6
click at [194, 120] on input "lehung07312@gmail.com" at bounding box center [268, 118] width 162 height 16
type input "l"
type input "lek076862@gmail.com"
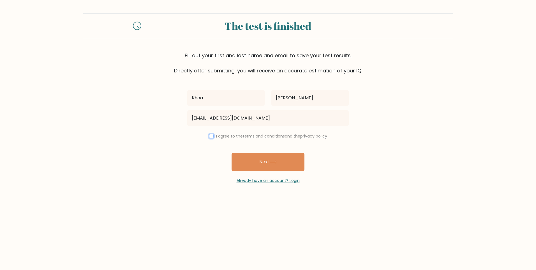
click at [210, 137] on input "checkbox" at bounding box center [211, 136] width 4 height 4
checkbox input "true"
click at [264, 165] on button "Next" at bounding box center [268, 162] width 73 height 18
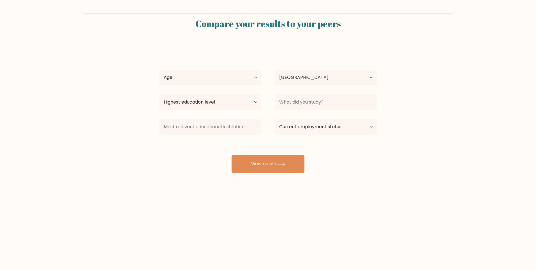
select select "VN"
click at [240, 79] on select "Age Under [DEMOGRAPHIC_DATA] [DEMOGRAPHIC_DATA] [DEMOGRAPHIC_DATA] [DEMOGRAPHIC…" at bounding box center [210, 78] width 102 height 16
select select "min_18"
click at [159, 70] on select "Age Under [DEMOGRAPHIC_DATA] [DEMOGRAPHIC_DATA] [DEMOGRAPHIC_DATA] [DEMOGRAPHIC…" at bounding box center [210, 78] width 102 height 16
click at [227, 106] on select "Highest education level No schooling Primary Lower Secondary Upper Secondary Oc…" at bounding box center [210, 102] width 102 height 16
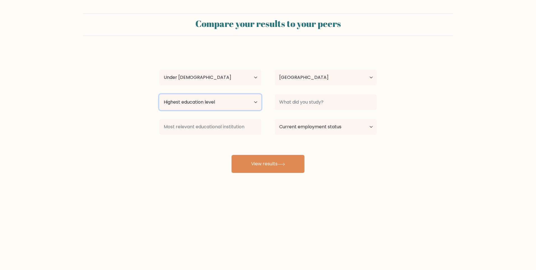
click at [210, 100] on select "Highest education level No schooling Primary Lower Secondary Upper Secondary Oc…" at bounding box center [210, 102] width 102 height 16
select select "lower_secondary"
click at [159, 94] on select "Highest education level No schooling Primary Lower Secondary Upper Secondary Oc…" at bounding box center [210, 102] width 102 height 16
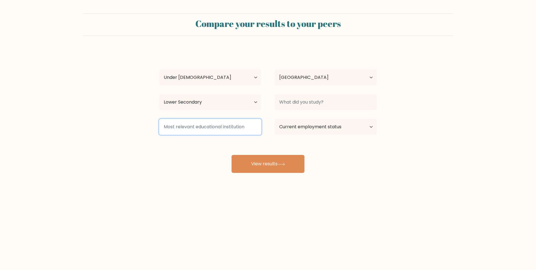
click at [195, 126] on input at bounding box center [210, 127] width 102 height 16
drag, startPoint x: 162, startPoint y: 126, endPoint x: 244, endPoint y: 124, distance: 81.9
click at [244, 124] on input at bounding box center [210, 127] width 102 height 16
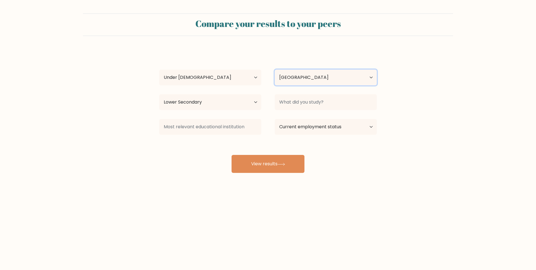
click at [303, 79] on select "Country Afghanistan Albania Algeria American Samoa Andorra Angola Anguilla Anta…" at bounding box center [326, 78] width 102 height 16
click at [508, 60] on form "Compare your results to your peers Khoa Lee Age Under 18 years old 18-24 years …" at bounding box center [268, 92] width 536 height 159
click at [343, 104] on input at bounding box center [326, 102] width 102 height 16
click at [338, 108] on input at bounding box center [326, 102] width 102 height 16
click at [330, 126] on select "Current employment status Employed Student Retired Other / prefer not to answer" at bounding box center [326, 127] width 102 height 16
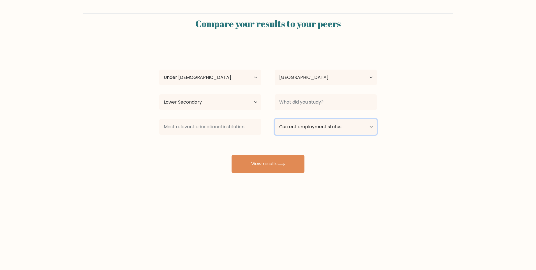
select select "student"
click at [275, 119] on select "Current employment status Employed Student Retired Other / prefer not to answer" at bounding box center [326, 127] width 102 height 16
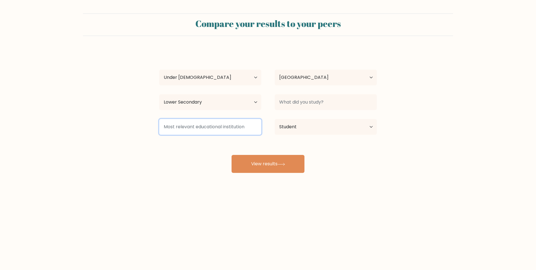
click at [240, 128] on input at bounding box center [210, 127] width 102 height 16
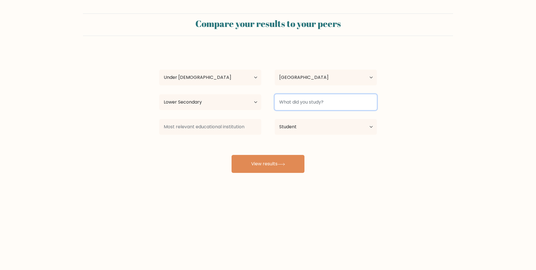
click at [297, 107] on input at bounding box center [326, 102] width 102 height 16
click at [298, 108] on input at bounding box center [326, 102] width 102 height 16
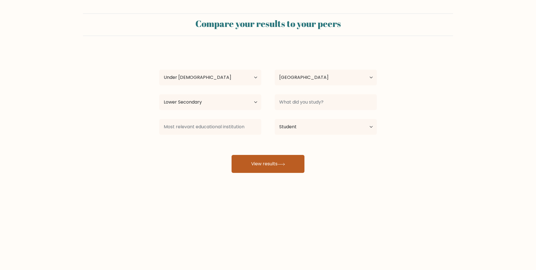
click at [262, 164] on button "View results" at bounding box center [268, 164] width 73 height 18
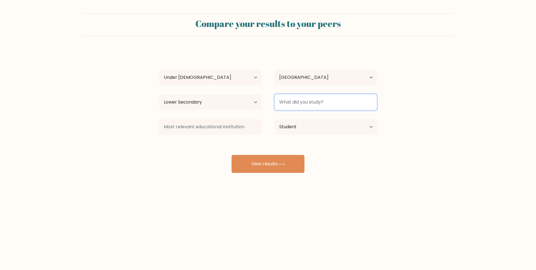
click at [302, 100] on input at bounding box center [326, 102] width 102 height 16
click at [301, 101] on input at bounding box center [326, 102] width 102 height 16
type input "test"
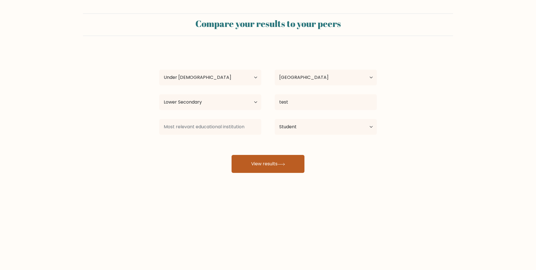
click at [261, 171] on button "View results" at bounding box center [268, 164] width 73 height 18
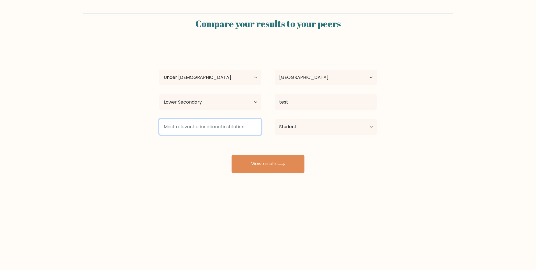
click at [218, 128] on input at bounding box center [210, 127] width 102 height 16
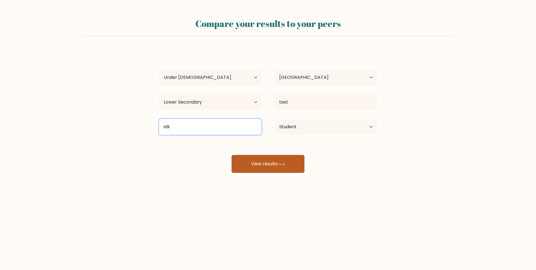
type input "idk"
click at [247, 163] on button "View results" at bounding box center [268, 164] width 73 height 18
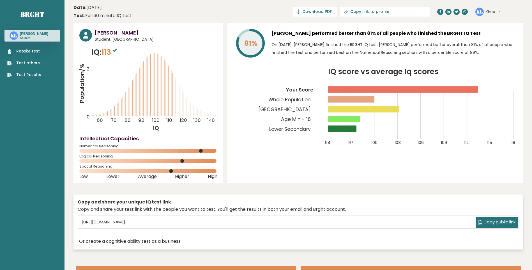
drag, startPoint x: 272, startPoint y: 46, endPoint x: 478, endPoint y: 59, distance: 206.3
click at [478, 59] on div "[PERSON_NAME] performed better than 81% of all people who finished the BRGHT IQ…" at bounding box center [394, 44] width 246 height 31
copy p "On [DATE], [PERSON_NAME] finished the BRGHT IQ test. [PERSON_NAME] performed be…"
click at [127, 71] on icon "Population/% IQ 0 1 2 60 70 80 90 100 110 120 130 140" at bounding box center [148, 89] width 138 height 85
click at [28, 63] on link "Test others" at bounding box center [24, 63] width 34 height 6
